Goal: Information Seeking & Learning: Learn about a topic

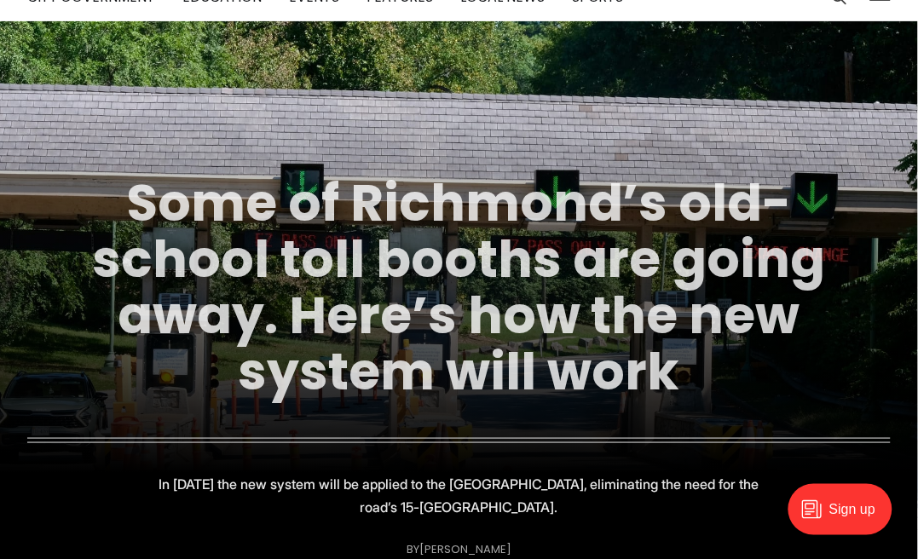
scroll to position [189, 0]
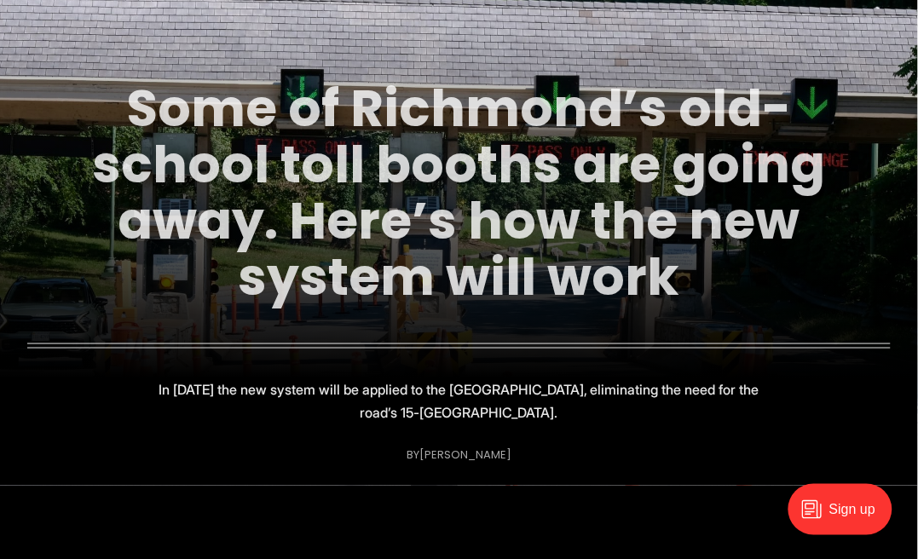
click at [506, 215] on link "Some of Richmond’s old-school toll booths are going away. Here’s how the new sy…" at bounding box center [459, 192] width 734 height 240
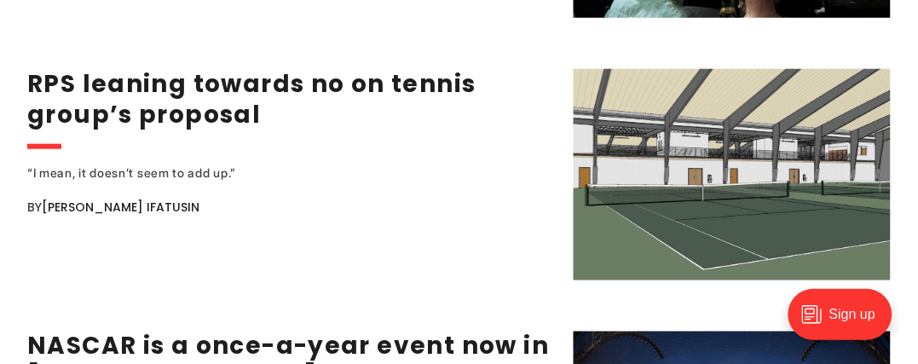
scroll to position [2652, 0]
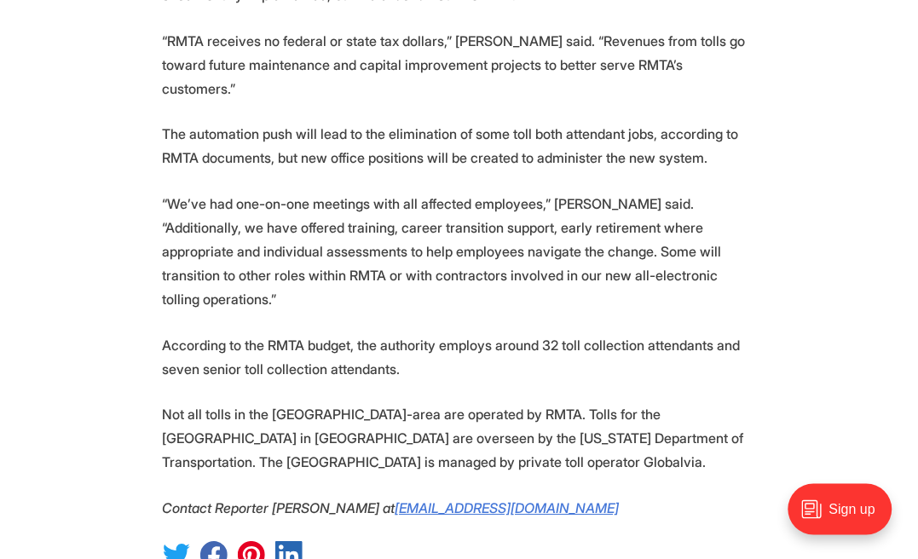
scroll to position [3125, 0]
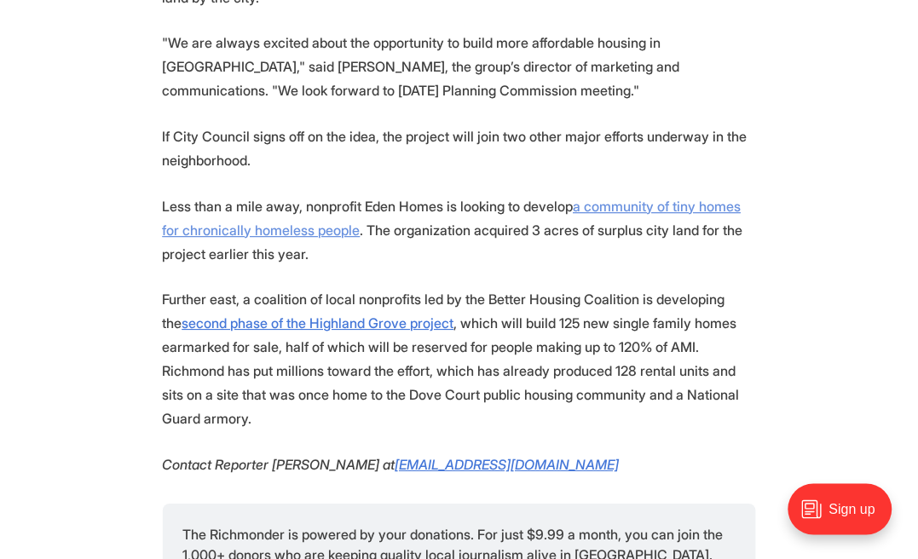
scroll to position [1989, 0]
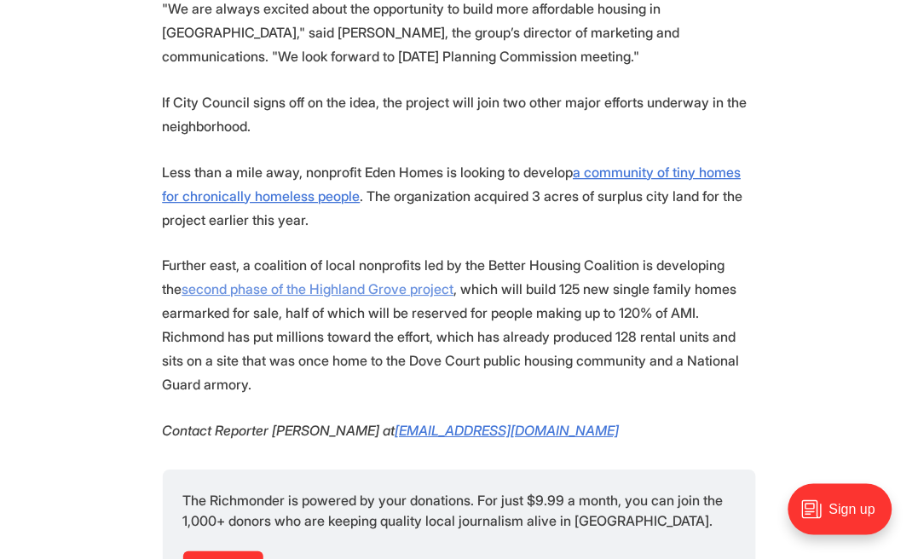
click at [286, 280] on u "second phase of the Highland Grove project" at bounding box center [318, 288] width 272 height 17
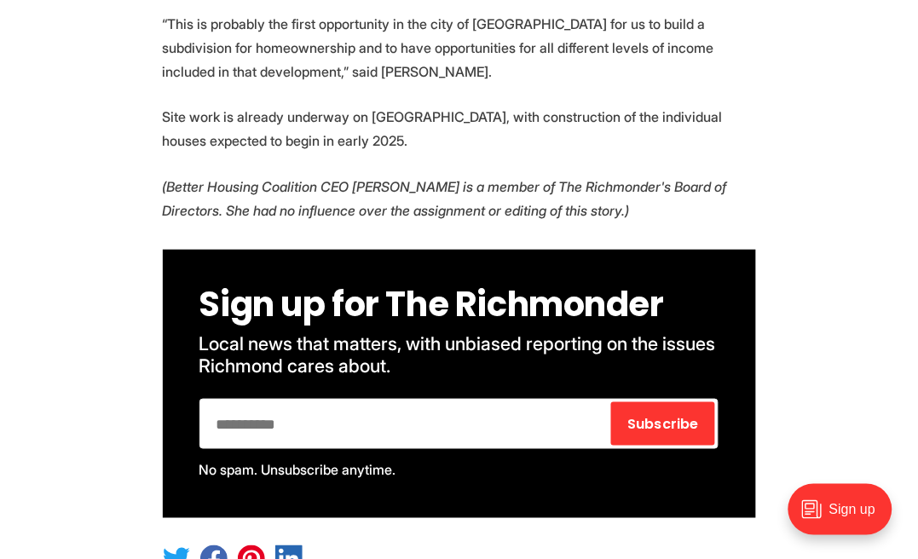
scroll to position [3694, 0]
